Goal: Use online tool/utility: Utilize a website feature to perform a specific function

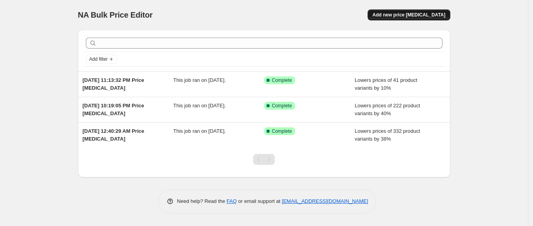
click at [401, 17] on span "Add new price [MEDICAL_DATA]" at bounding box center [408, 15] width 73 height 6
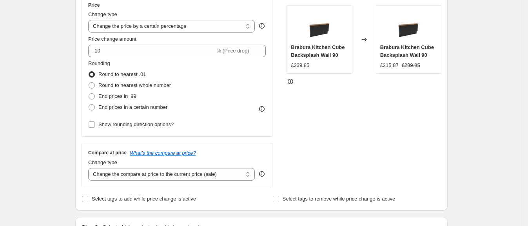
scroll to position [158, 0]
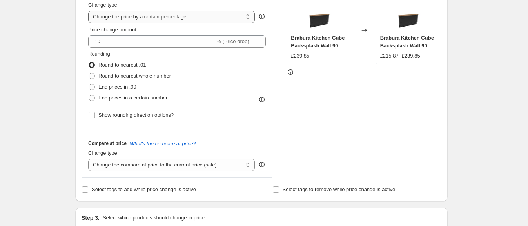
click at [194, 17] on select "Change the price to a certain amount Change the price by a certain amount Chang…" at bounding box center [171, 17] width 167 height 13
select select "to"
click at [91, 11] on select "Change the price to a certain amount Change the price by a certain amount Chang…" at bounding box center [171, 17] width 167 height 13
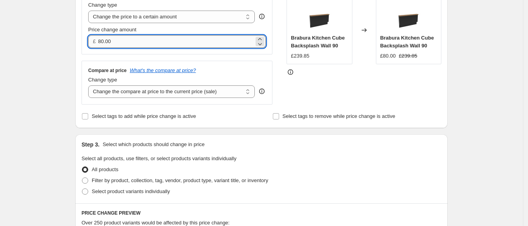
drag, startPoint x: 102, startPoint y: 38, endPoint x: 156, endPoint y: 38, distance: 53.7
click at [156, 38] on input "80.00" at bounding box center [176, 41] width 156 height 13
type input "8"
type input "550.00"
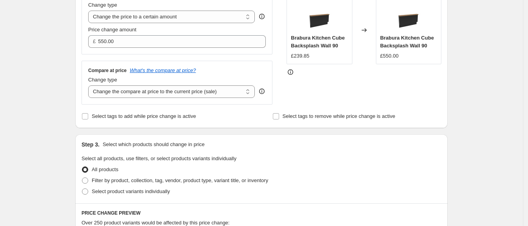
click at [52, 44] on div "Create new price change job. This page is ready Create new price change job Dra…" at bounding box center [261, 197] width 523 height 711
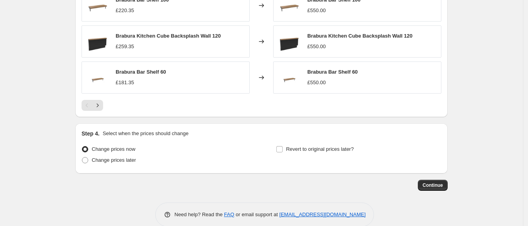
scroll to position [483, 0]
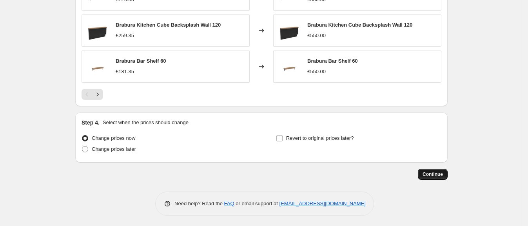
click at [437, 176] on button "Continue" at bounding box center [433, 174] width 30 height 11
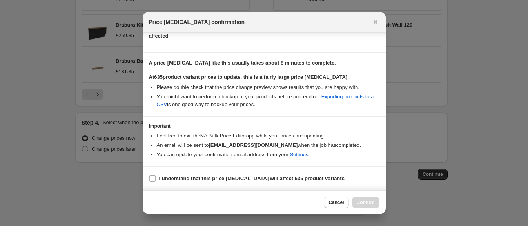
scroll to position [106, 0]
click at [188, 183] on label "I understand that this price change job will affect 635 product variants" at bounding box center [247, 178] width 196 height 11
click at [156, 182] on input "I understand that this price change job will affect 635 product variants" at bounding box center [152, 179] width 6 height 6
checkbox input "true"
click at [362, 202] on span "Confirm" at bounding box center [366, 203] width 18 height 6
